Goal: Information Seeking & Learning: Learn about a topic

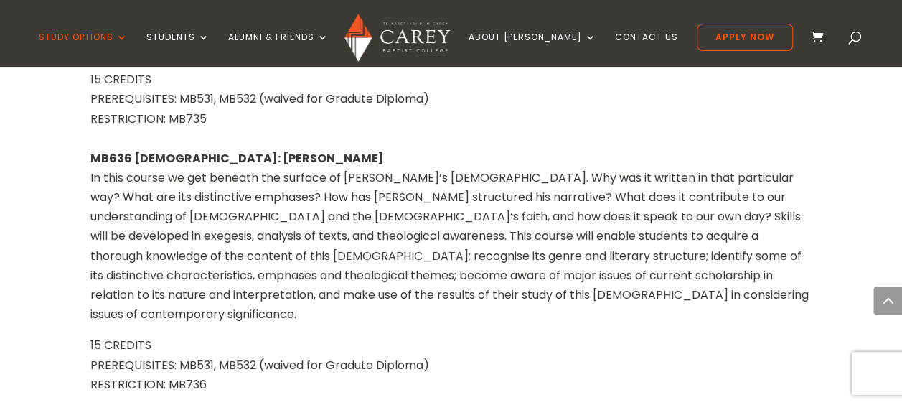
scroll to position [2585, 0]
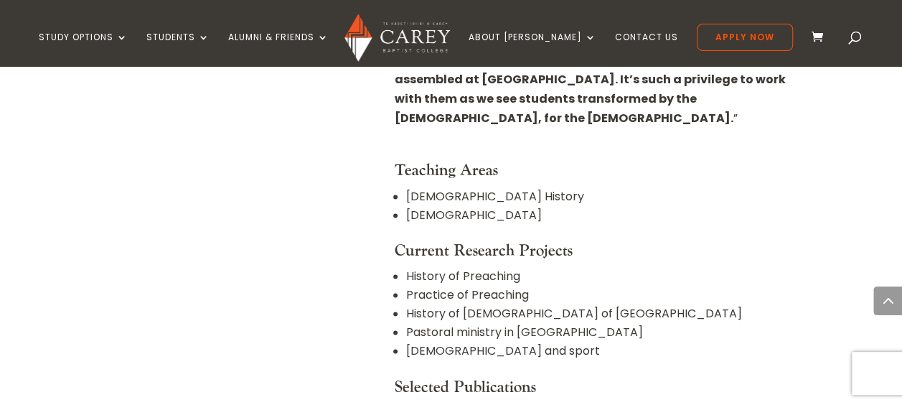
scroll to position [962, 0]
drag, startPoint x: 469, startPoint y: 152, endPoint x: 400, endPoint y: 164, distance: 69.8
click at [400, 187] on ul "Church History Homiletics" at bounding box center [603, 214] width 417 height 54
copy li "Homiletics"
click at [574, 240] on h4 "Current Research Projects" at bounding box center [603, 253] width 417 height 26
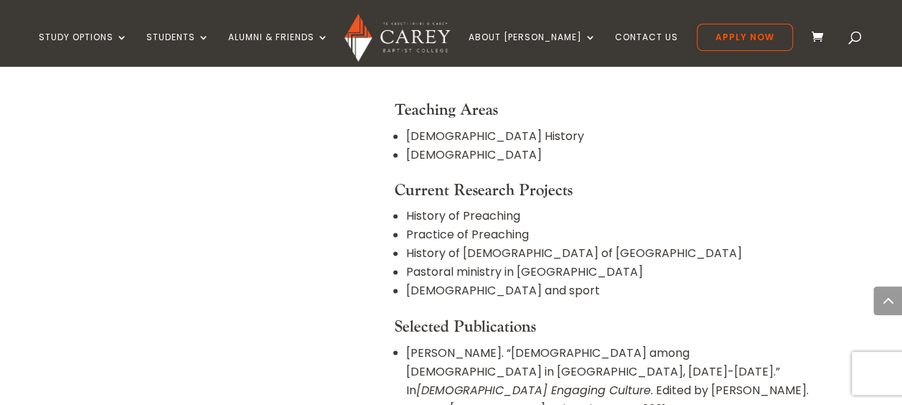
scroll to position [1023, 0]
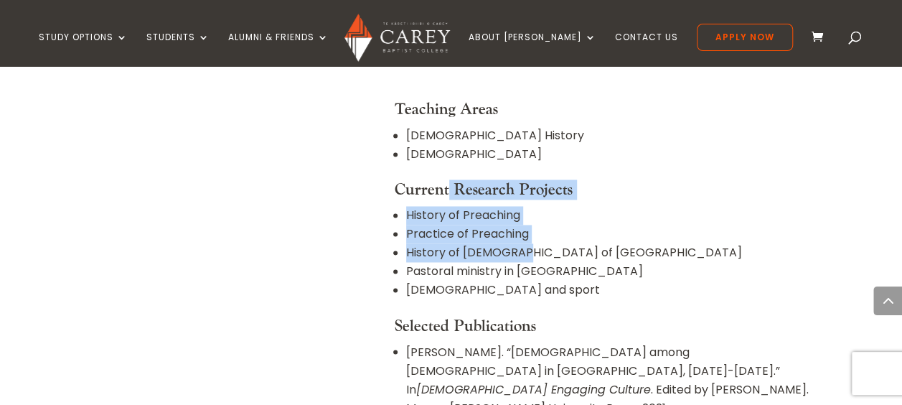
drag, startPoint x: 514, startPoint y: 184, endPoint x: 447, endPoint y: 140, distance: 79.8
click at [447, 180] on h4 "Current Research Projects" at bounding box center [603, 193] width 417 height 26
click at [448, 180] on h4 "Current Research Projects" at bounding box center [603, 193] width 417 height 26
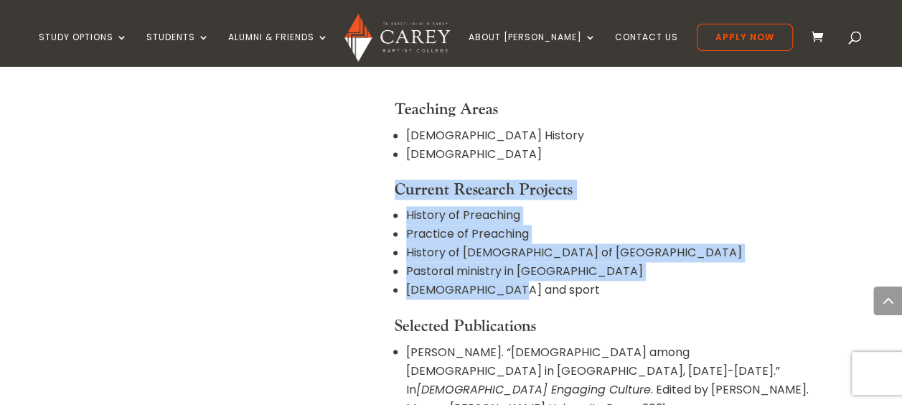
drag, startPoint x: 389, startPoint y: 121, endPoint x: 657, endPoint y: 234, distance: 291.3
click at [657, 281] on li "Church and sport" at bounding box center [608, 290] width 405 height 19
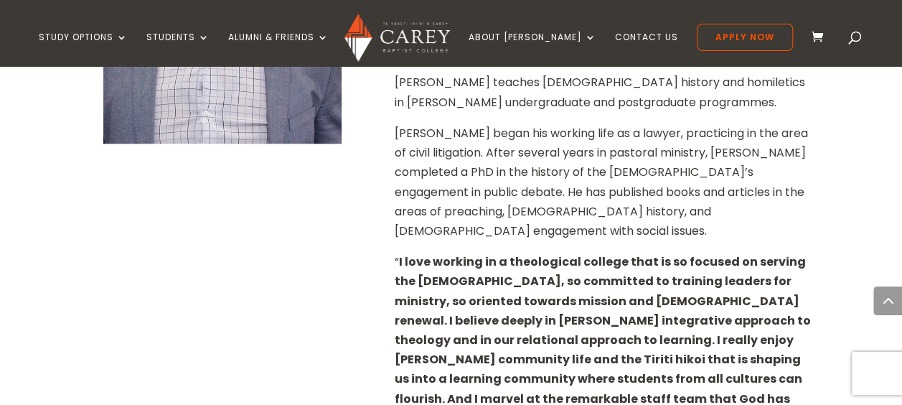
scroll to position [622, 0]
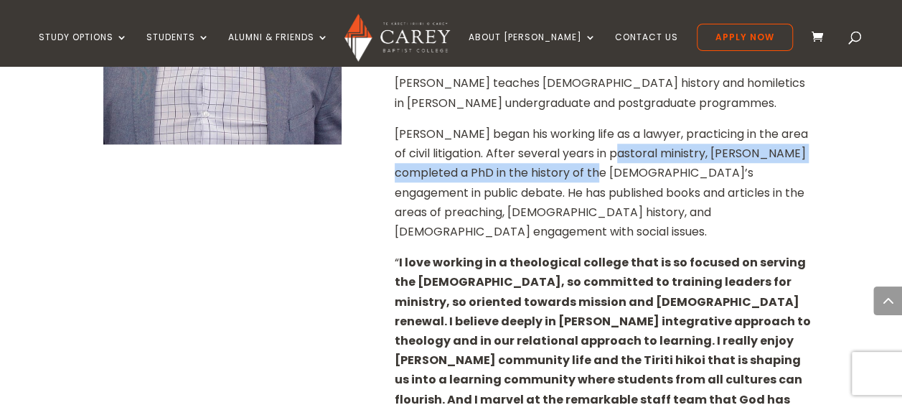
drag, startPoint x: 636, startPoint y: 149, endPoint x: 614, endPoint y: 181, distance: 39.0
click at [614, 181] on p "John began his working life as a lawyer, practicing in the area of civil litiga…" at bounding box center [603, 188] width 417 height 128
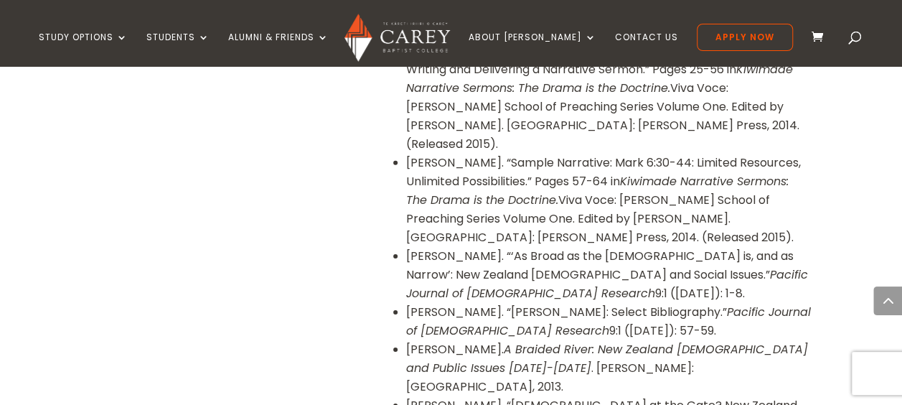
scroll to position [2126, 0]
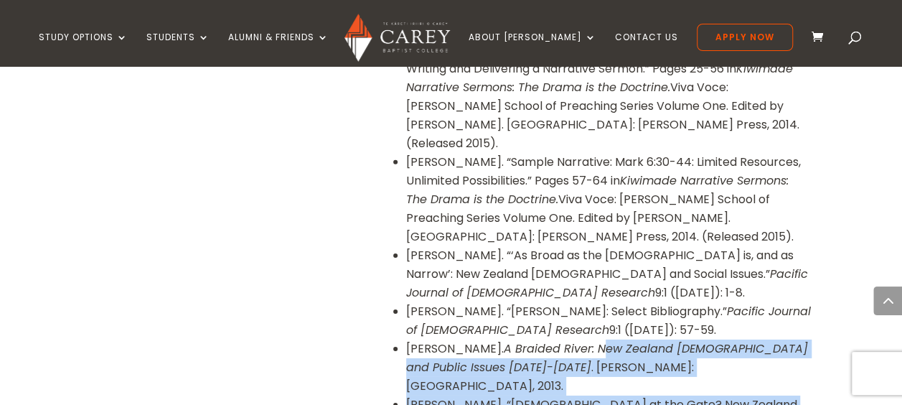
drag, startPoint x: 586, startPoint y: 162, endPoint x: 506, endPoint y: 334, distance: 189.1
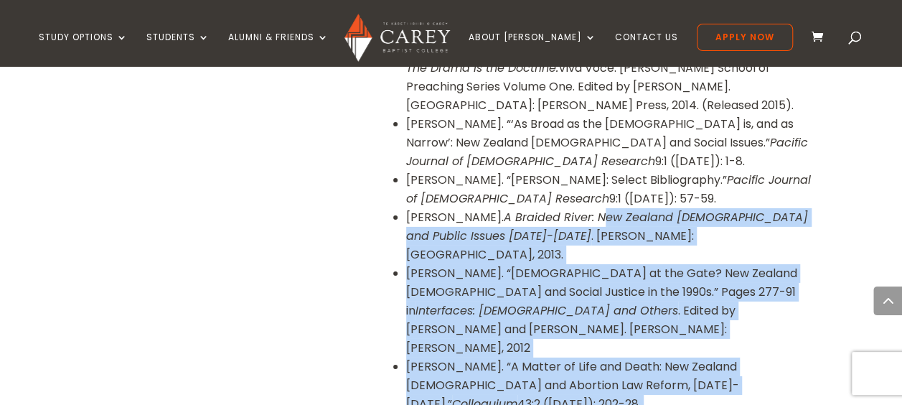
scroll to position [2259, 0]
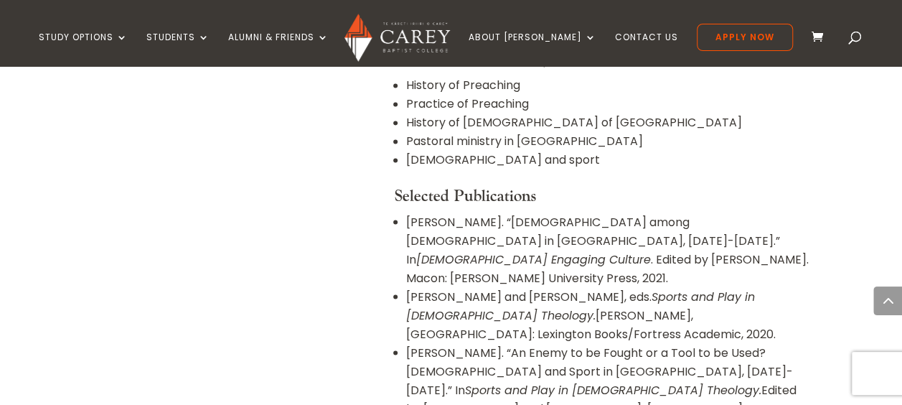
scroll to position [1152, 0]
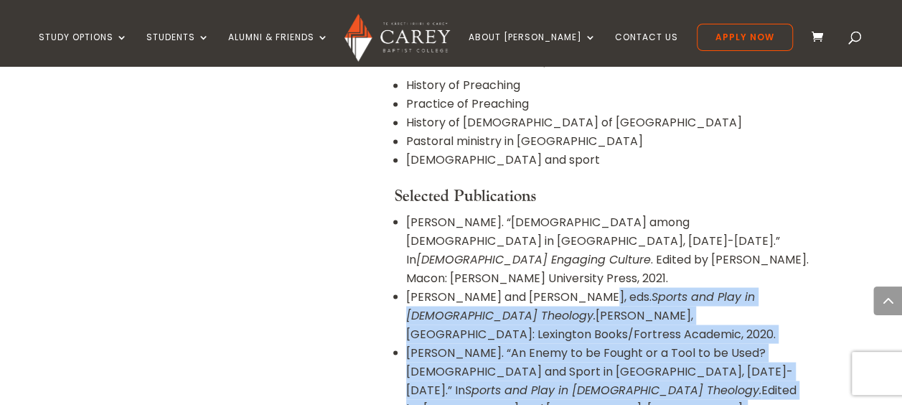
drag, startPoint x: 583, startPoint y: 213, endPoint x: 652, endPoint y: 306, distance: 115.4
click at [652, 343] on li "Tucker, John. “An Enemy to be Fought or a Tool to be Used? Baptists and Sport i…" at bounding box center [608, 389] width 405 height 93
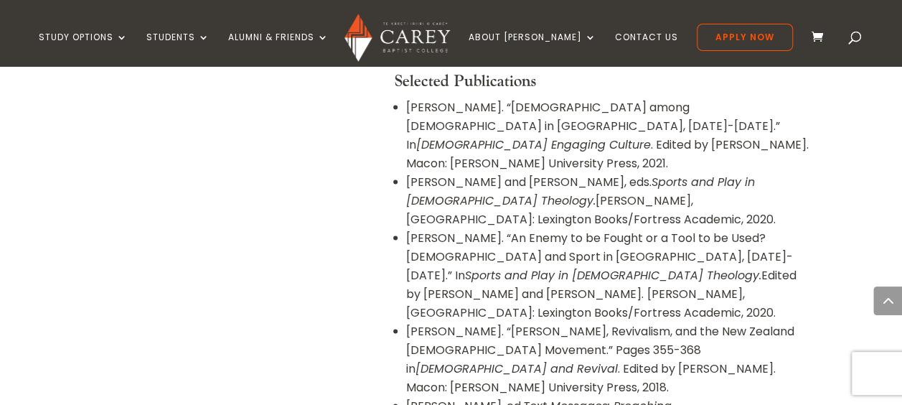
scroll to position [1280, 0]
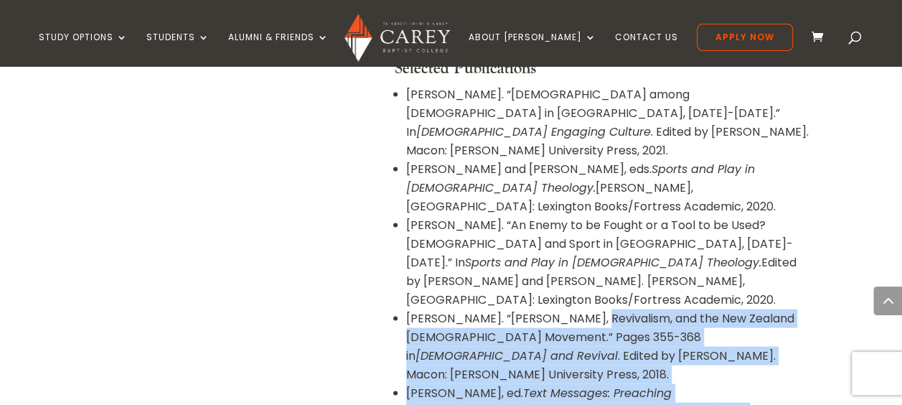
drag, startPoint x: 593, startPoint y: 202, endPoint x: 551, endPoint y: 271, distance: 79.9
click at [551, 383] on li "Tucker, John, ed. Text Messages: Preaching God’s Word in a Smartphone World . E…" at bounding box center [608, 411] width 405 height 56
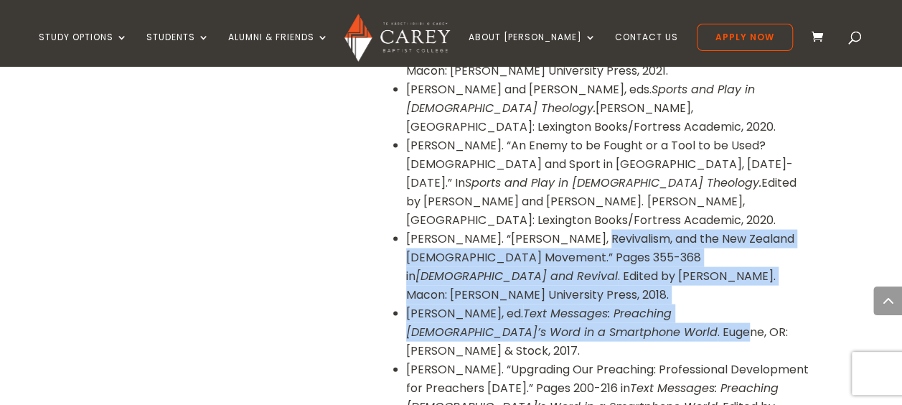
scroll to position [1360, 0]
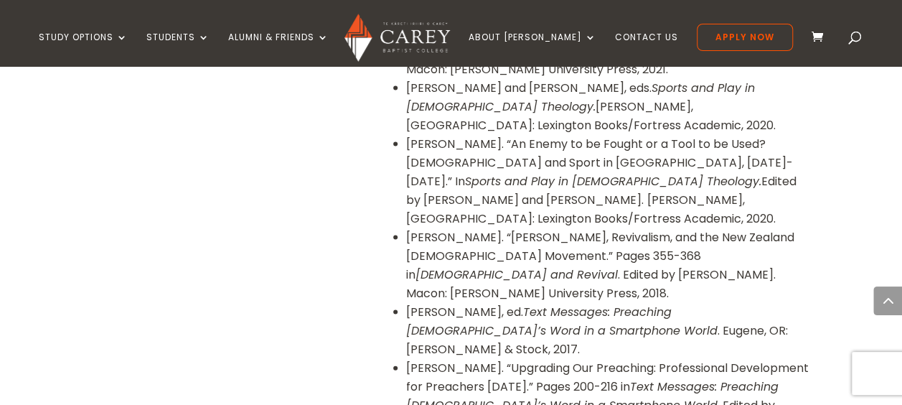
click at [600, 303] on li "Tucker, John, ed. Text Messages: Preaching God’s Word in a Smartphone World . E…" at bounding box center [608, 331] width 405 height 56
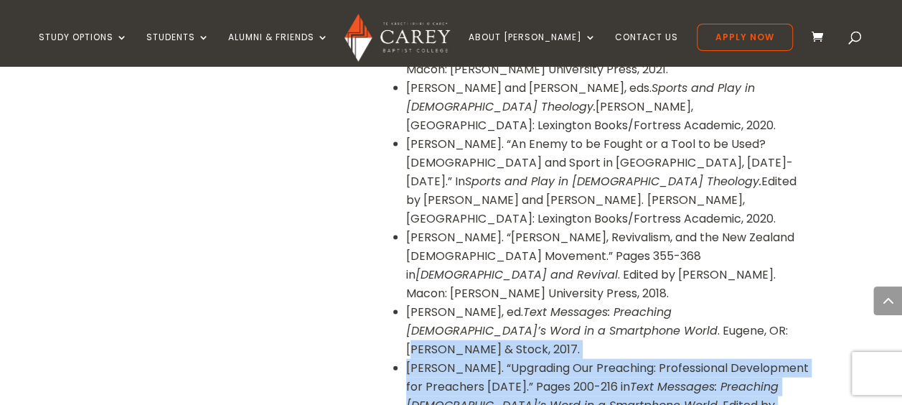
drag, startPoint x: 600, startPoint y: 205, endPoint x: 551, endPoint y: 281, distance: 90.4
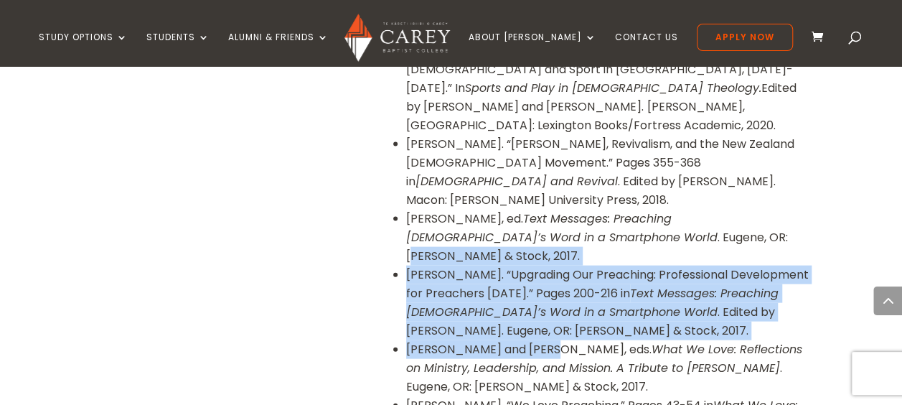
scroll to position [1462, 0]
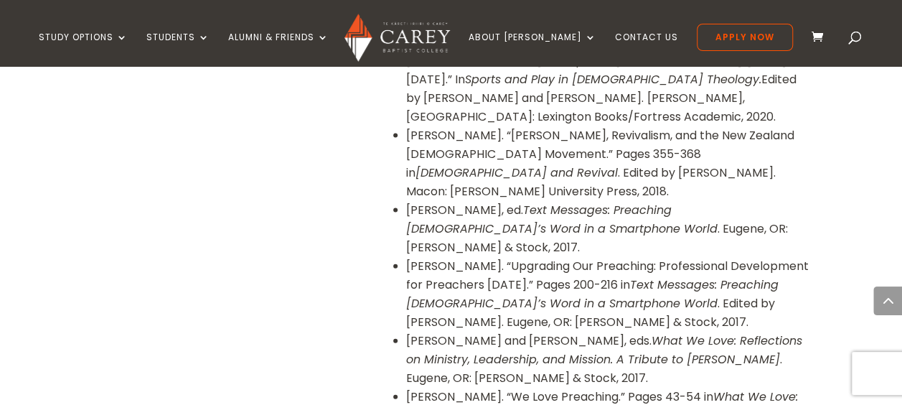
click at [644, 332] on em "What We Love: Reflections on Ministry, Leadership, and Mission. A Tribute to Ch…" at bounding box center [604, 349] width 396 height 35
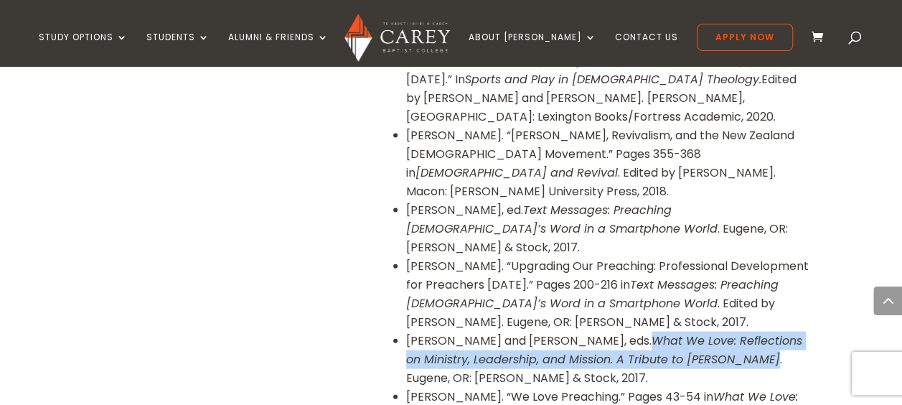
drag, startPoint x: 605, startPoint y: 187, endPoint x: 759, endPoint y: 213, distance: 156.5
click at [759, 332] on li "Habets, Myk and John Tucker, eds. What We Love: Reflections on Ministry, Leader…" at bounding box center [608, 360] width 405 height 56
copy li "What We Love: Reflections on Ministry, Leadership, and Mission. A Tribute to Ch…"
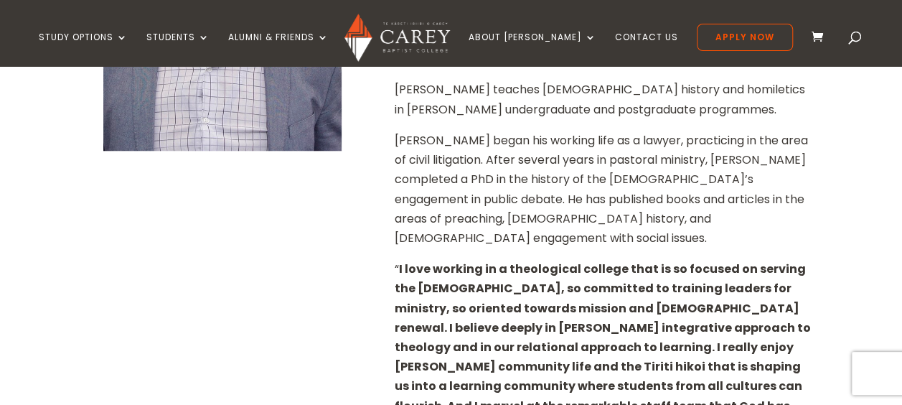
scroll to position [0, 0]
